Goal: Task Accomplishment & Management: Use online tool/utility

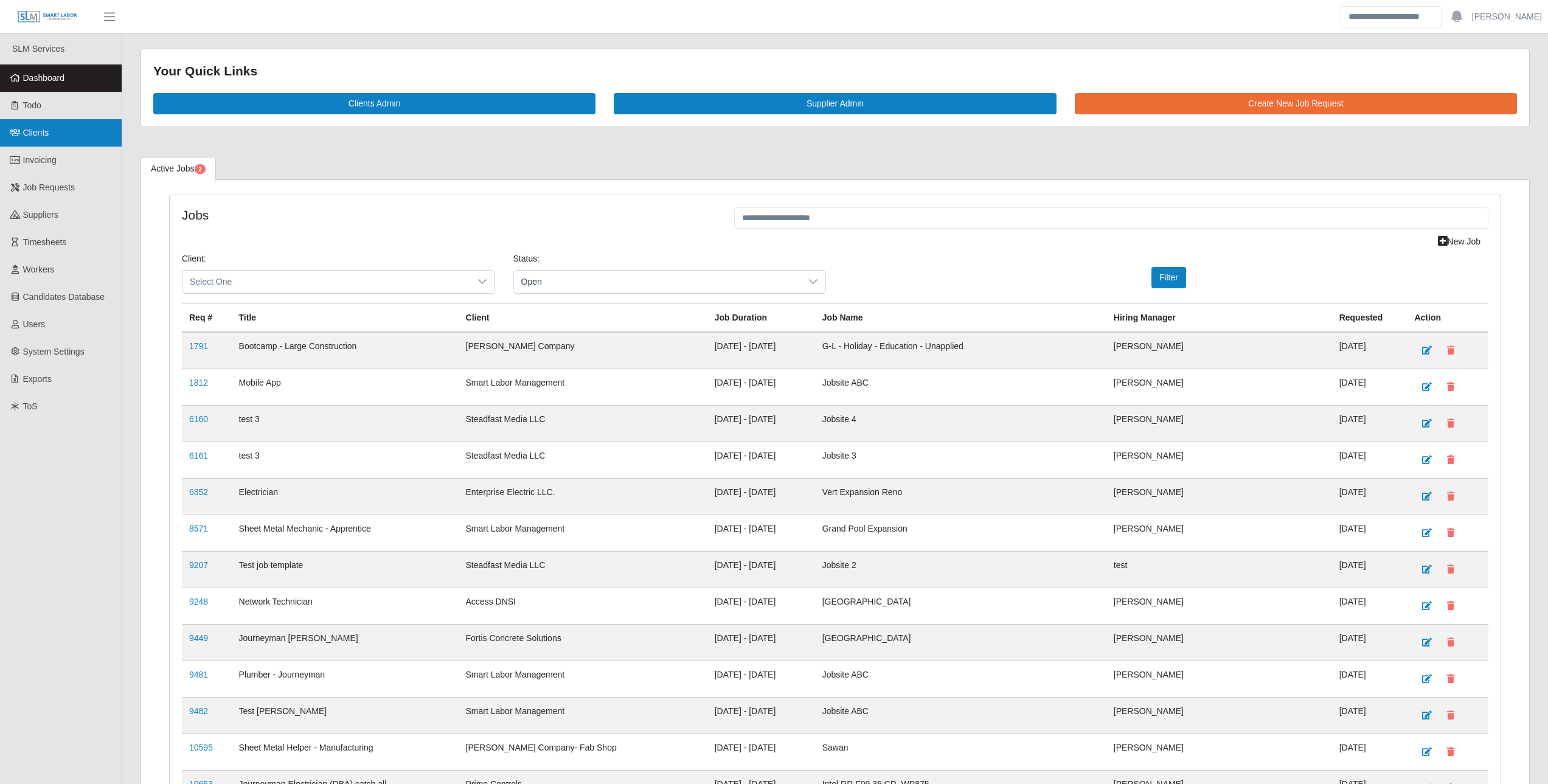
click at [54, 140] on link "Clients" at bounding box center [61, 132] width 122 height 27
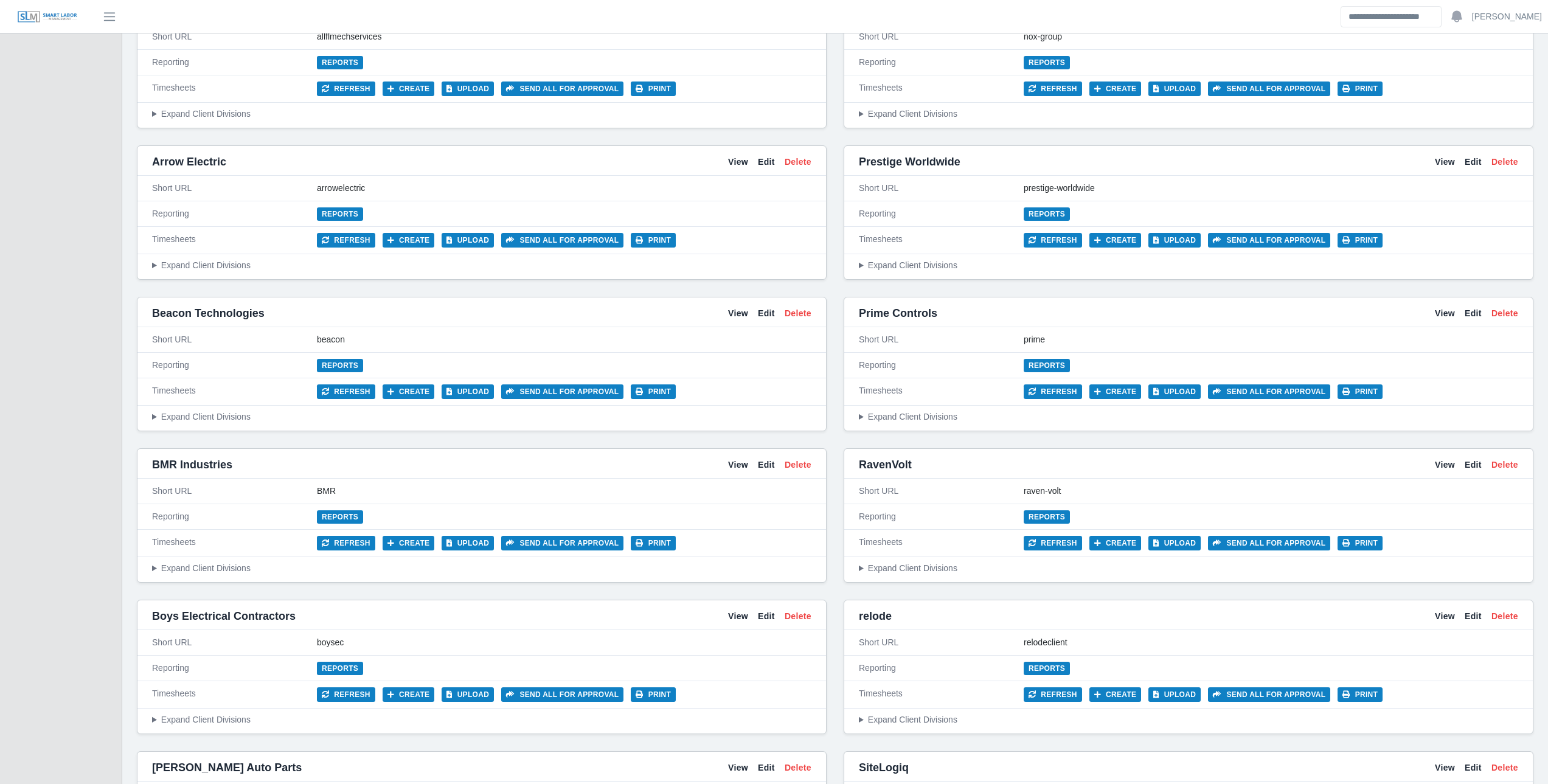
scroll to position [608, 0]
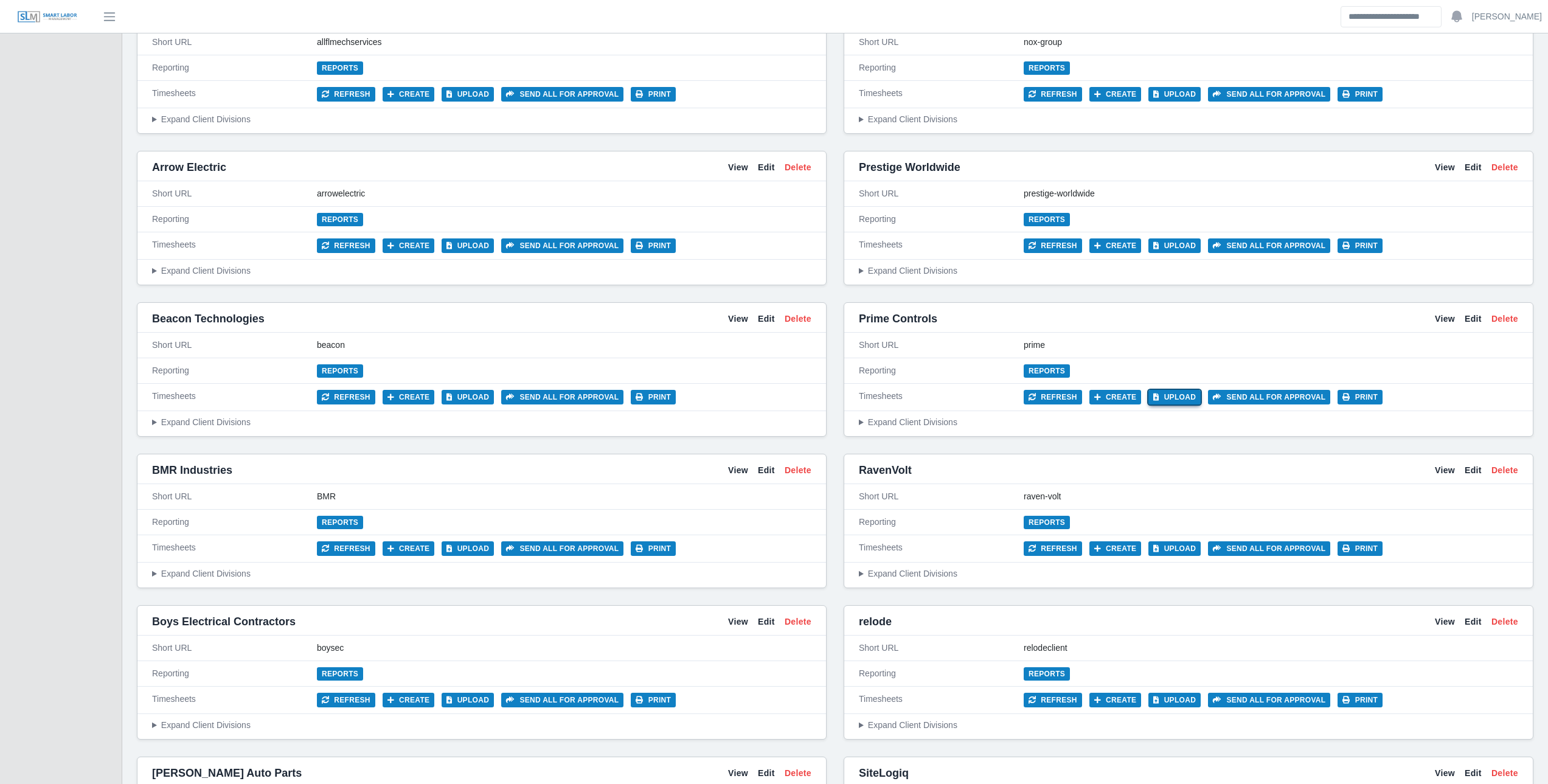
click at [1158, 395] on button "Upload" at bounding box center [1175, 397] width 53 height 15
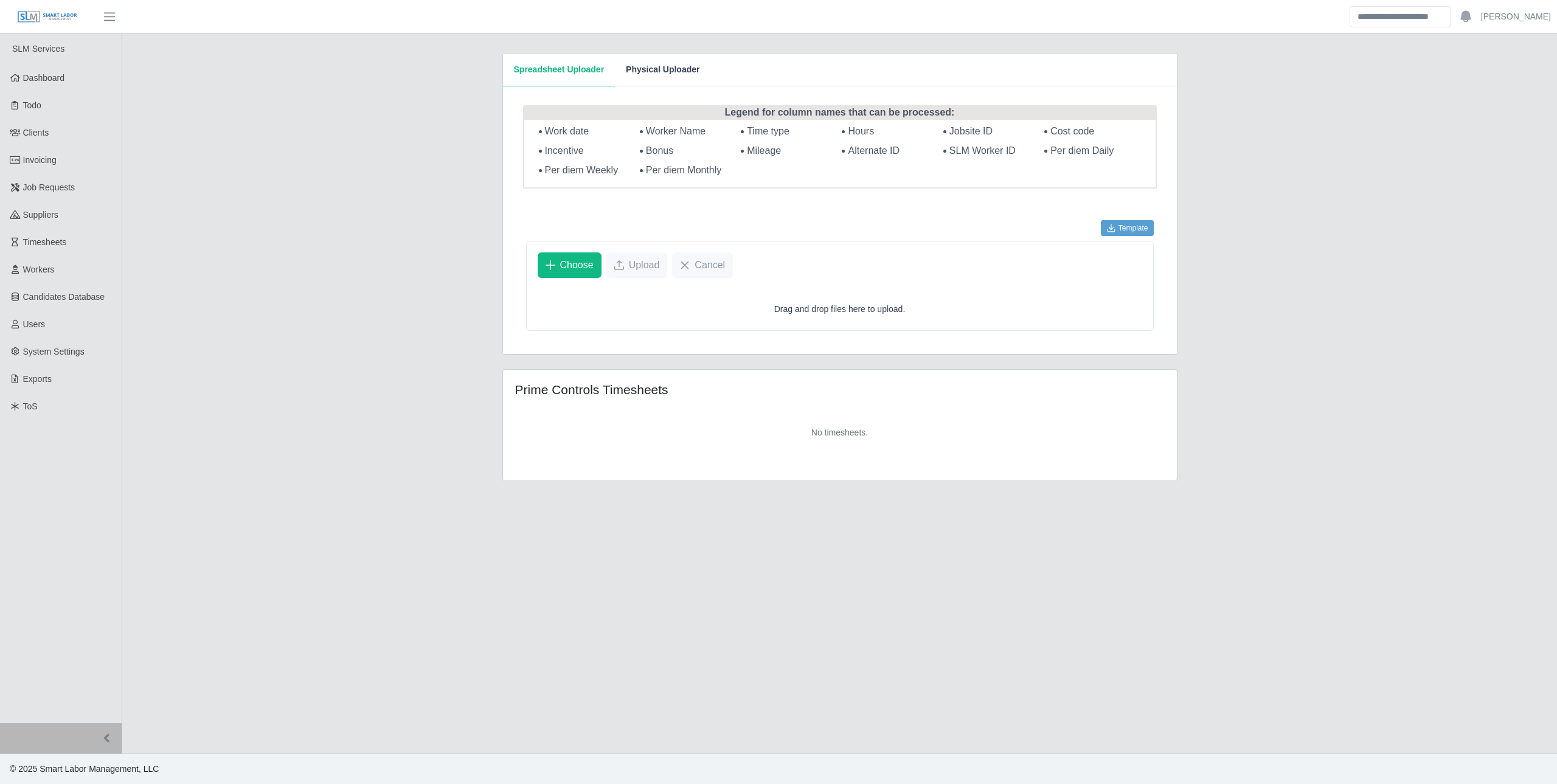
click at [649, 71] on button "Physical Uploader" at bounding box center [663, 69] width 96 height 32
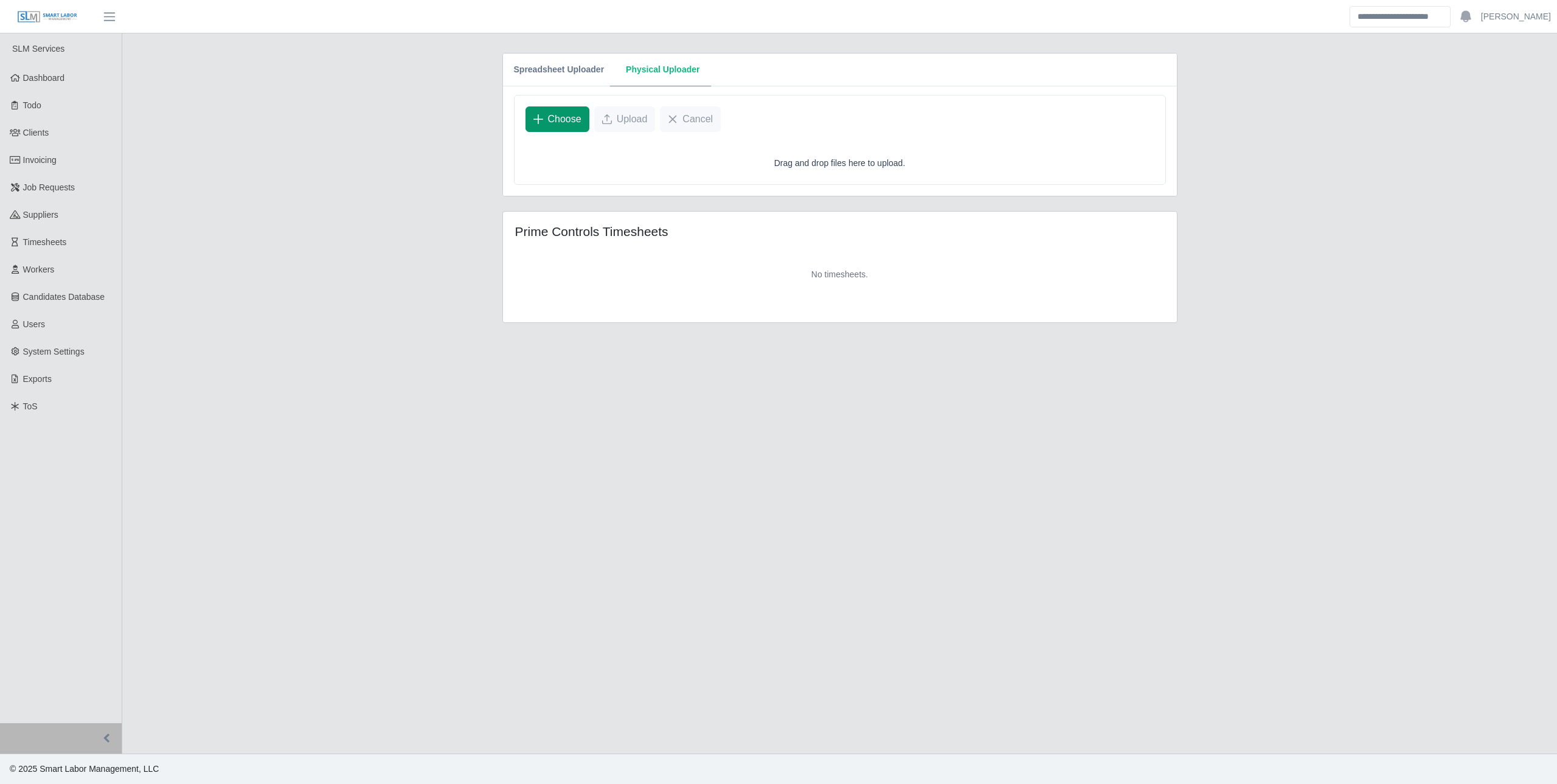
click at [571, 115] on span "Choose" at bounding box center [565, 119] width 33 height 15
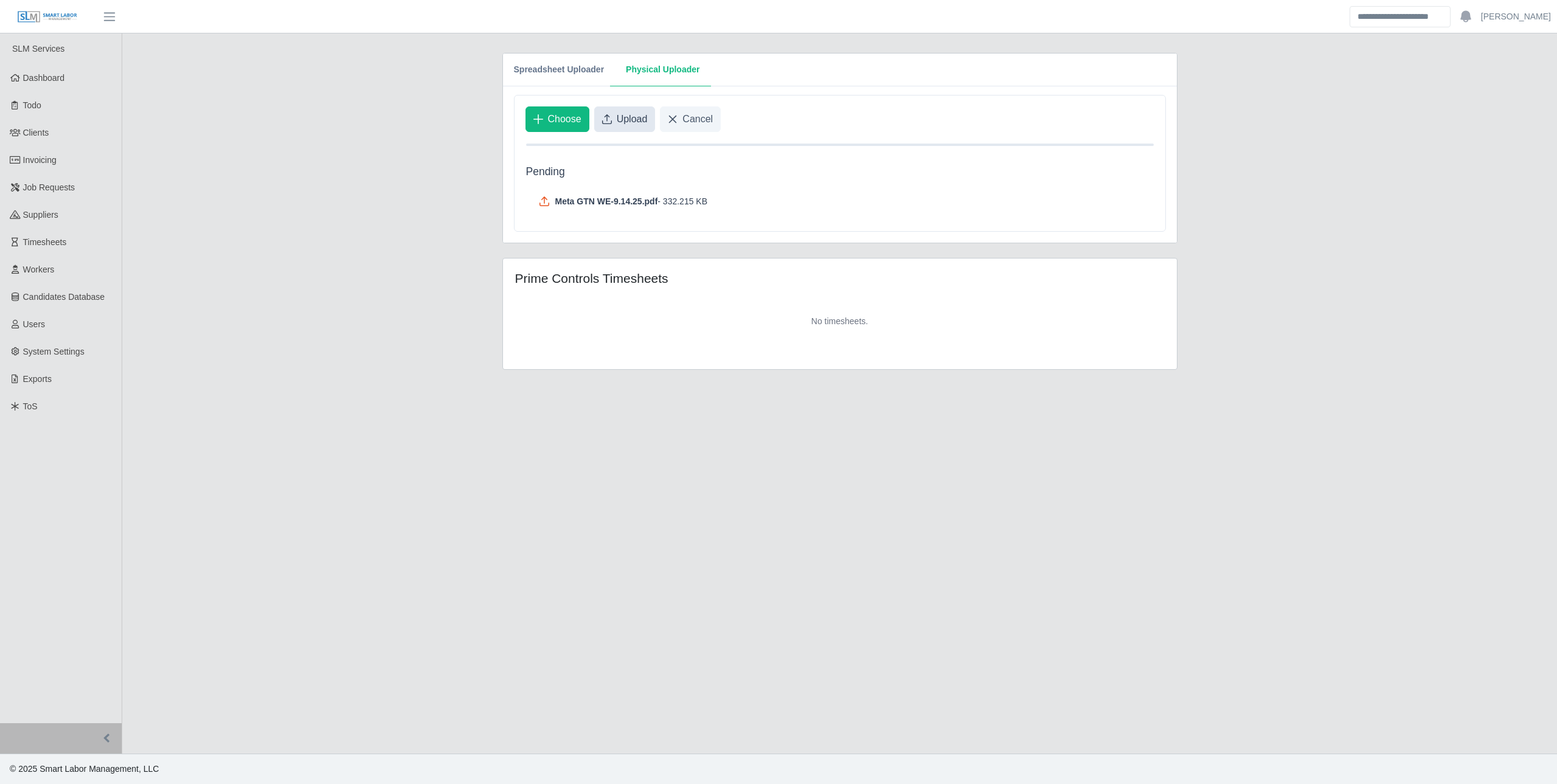
click at [611, 124] on button "Upload" at bounding box center [625, 119] width 62 height 26
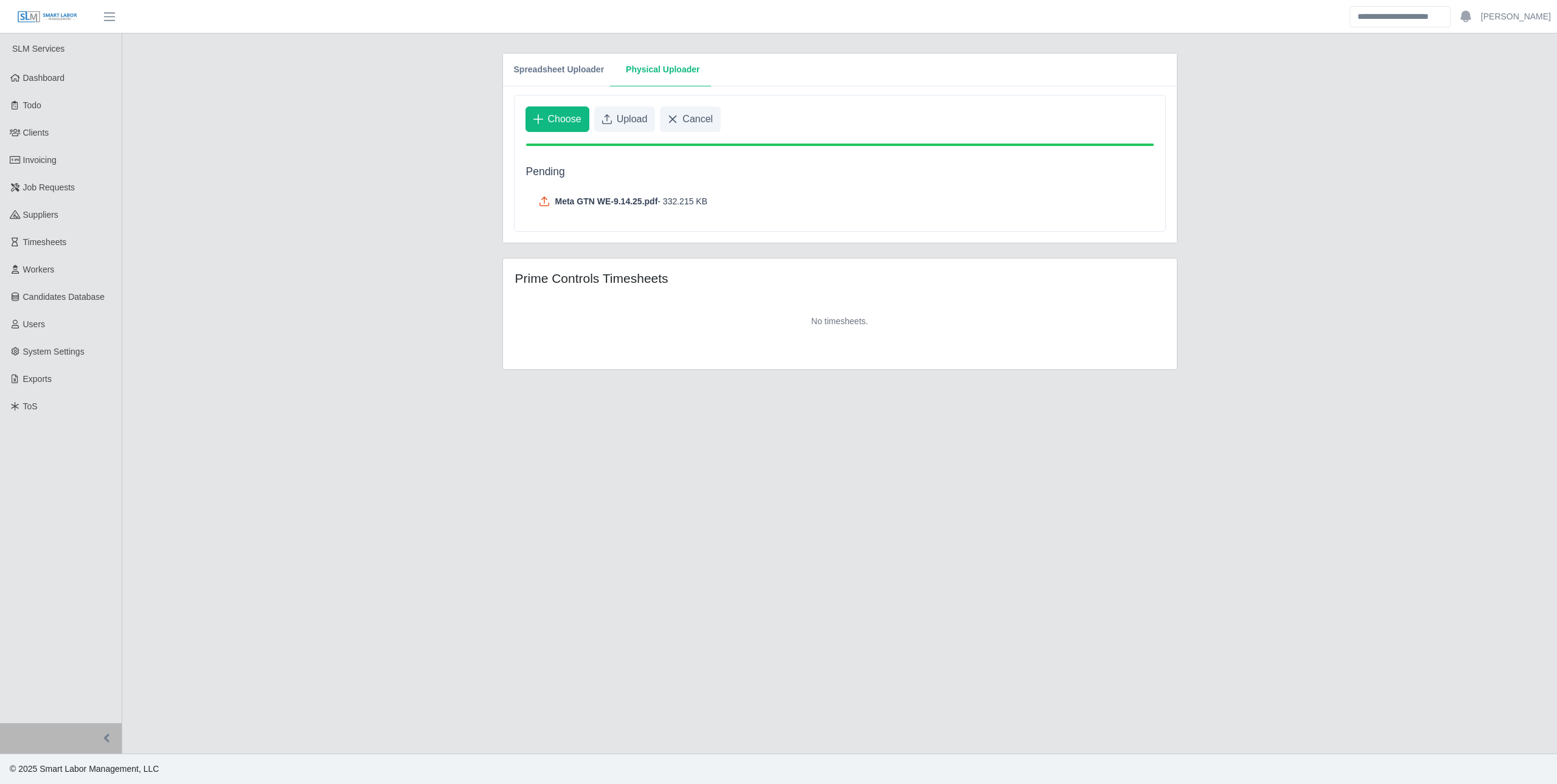
click at [456, 268] on main "Spreadsheet Uploader Physical Uploader Legend for column names that can be proc…" at bounding box center [839, 393] width 1434 height 720
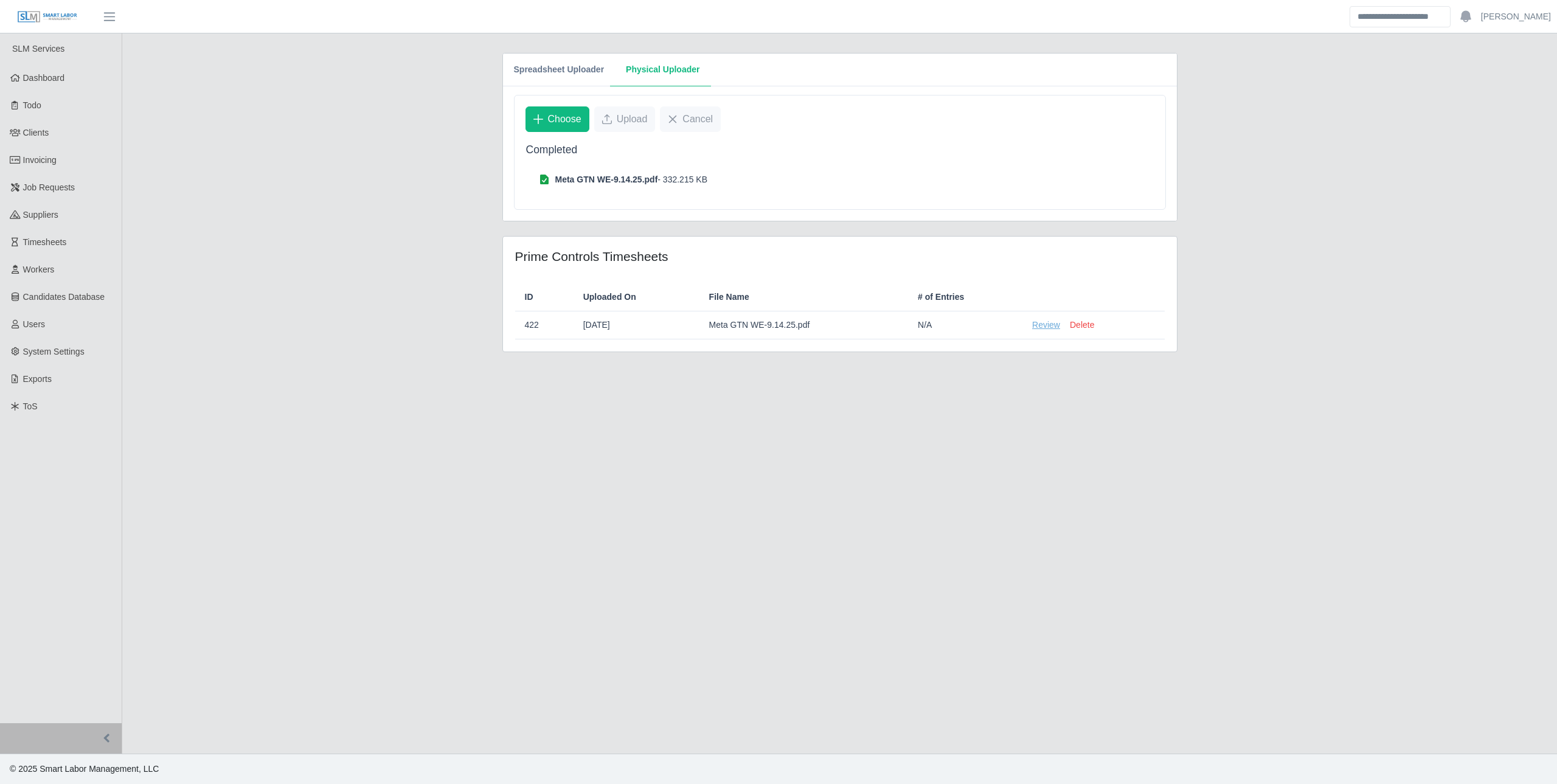
click at [1041, 325] on link "Review" at bounding box center [1046, 324] width 28 height 12
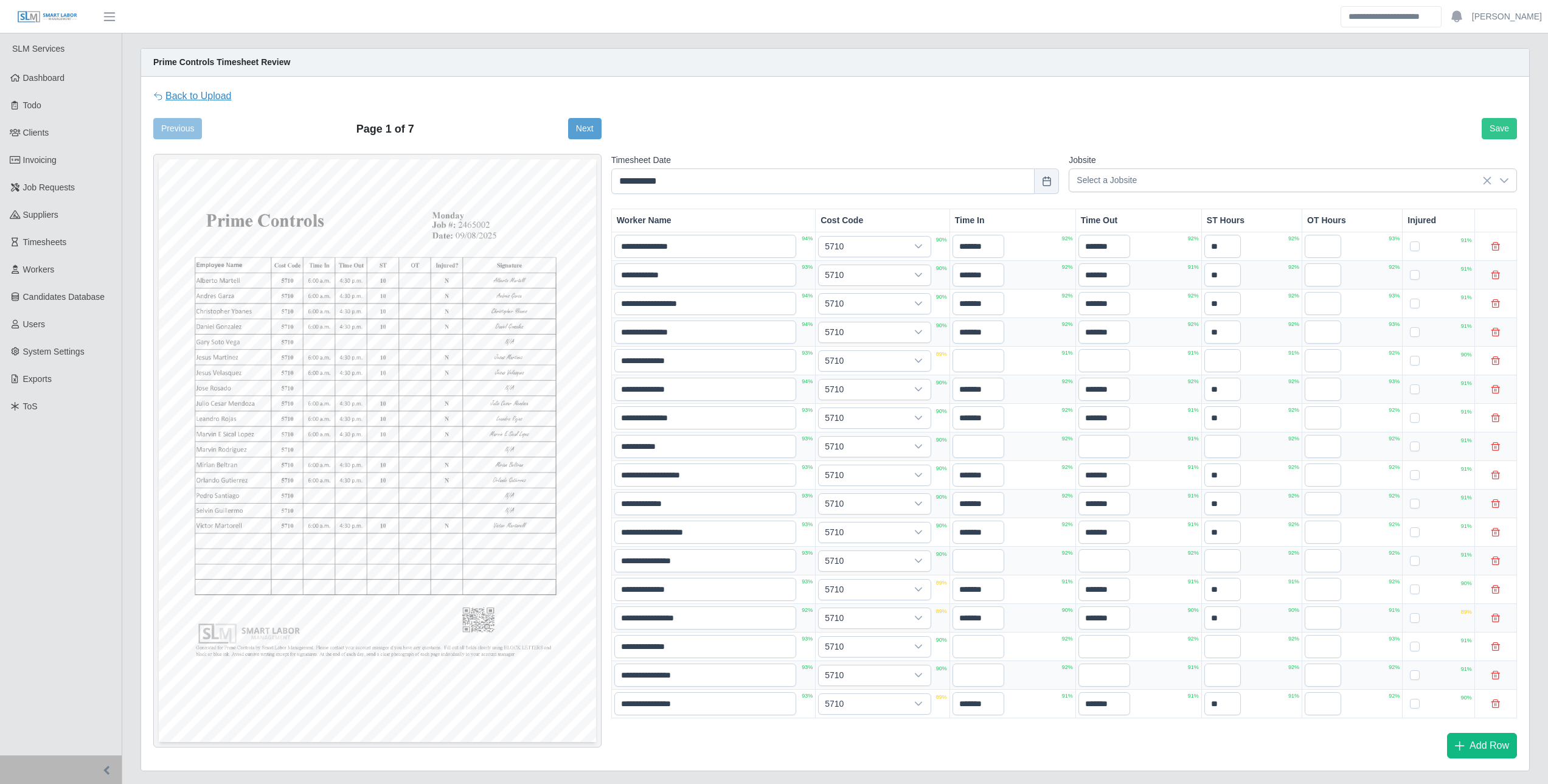
click at [192, 91] on link "Back to Upload" at bounding box center [193, 97] width 78 height 15
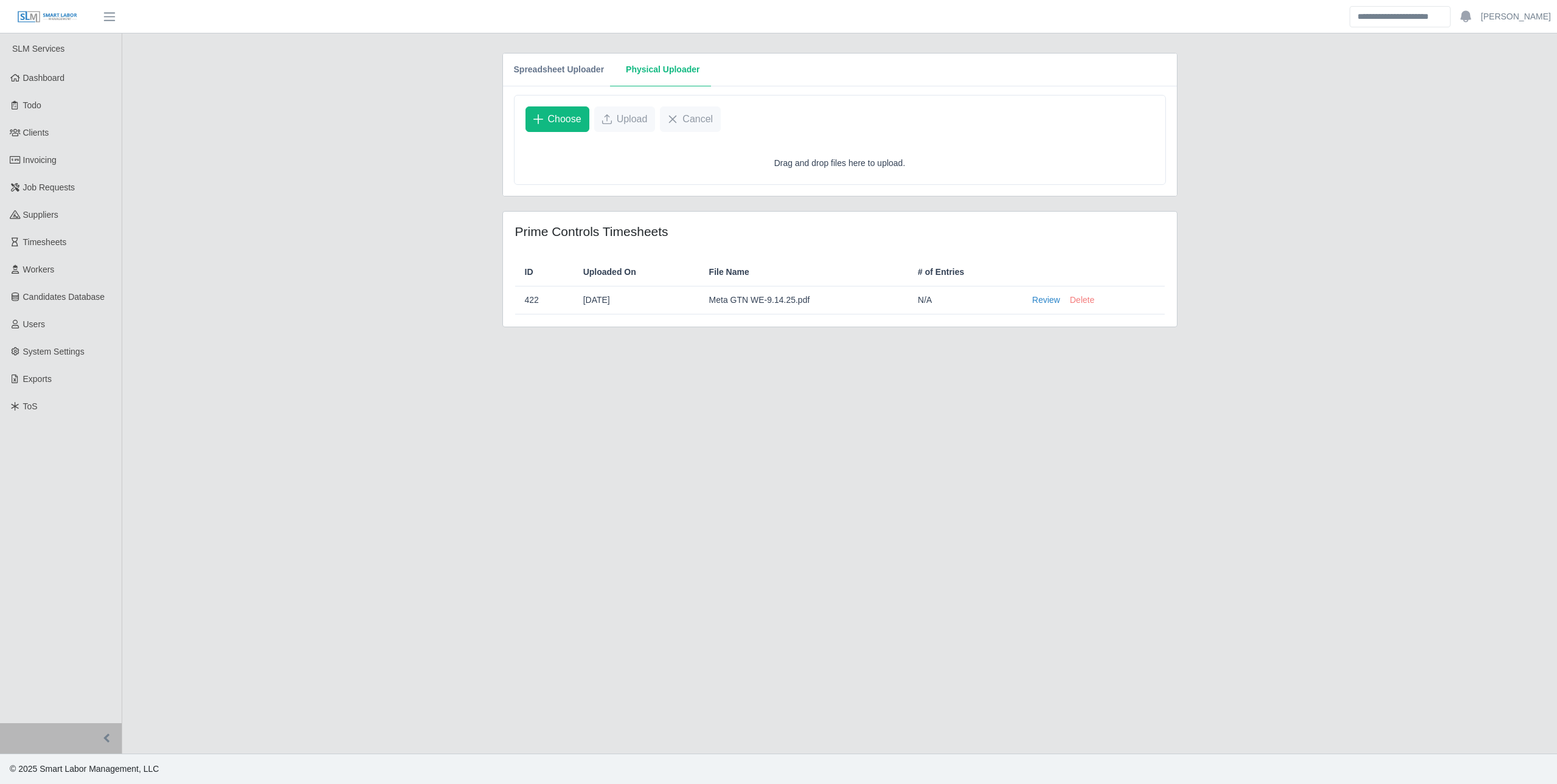
click at [1081, 305] on button "Delete" at bounding box center [1082, 299] width 24 height 12
click at [534, 75] on button "Spreadsheet Uploader" at bounding box center [559, 69] width 113 height 32
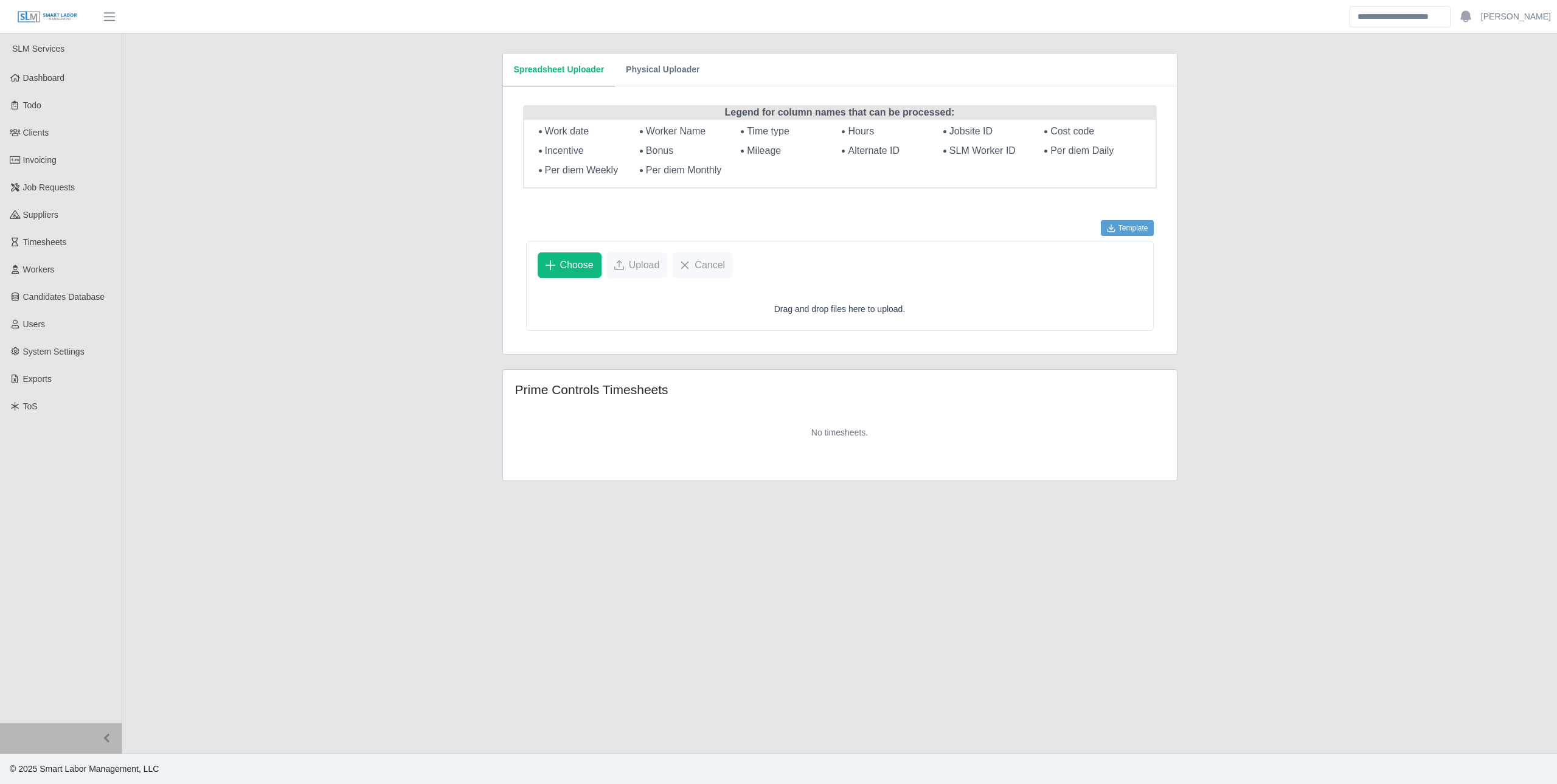
click at [427, 325] on main "Spreadsheet Uploader Physical Uploader Legend for column names that can be proc…" at bounding box center [839, 393] width 1434 height 720
click at [661, 67] on button "Physical Uploader" at bounding box center [663, 69] width 96 height 32
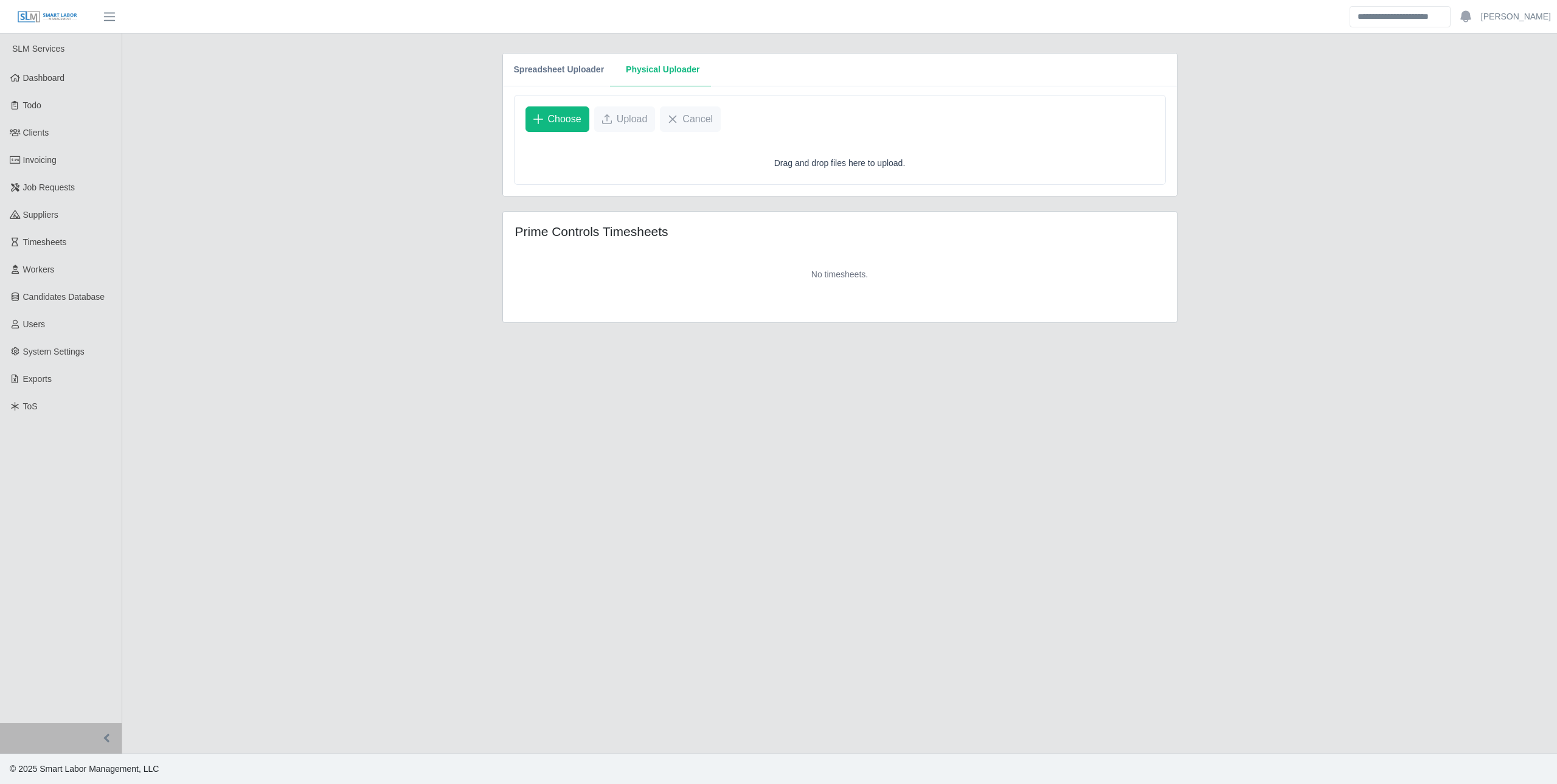
click at [350, 337] on main "Spreadsheet Uploader Physical Uploader Legend for column names that can be proc…" at bounding box center [839, 393] width 1434 height 720
click at [723, 492] on main "Spreadsheet Uploader Physical Uploader Legend for column names that can be proc…" at bounding box center [839, 393] width 1434 height 720
click at [465, 264] on main "Spreadsheet Uploader Physical Uploader Legend for column names that can be proc…" at bounding box center [839, 393] width 1434 height 720
